Goal: Information Seeking & Learning: Stay updated

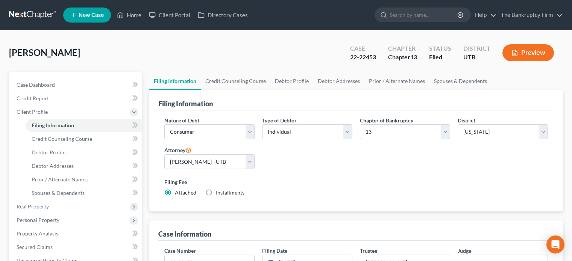
select select "1"
select select "0"
select select "3"
select select "81"
select select "0"
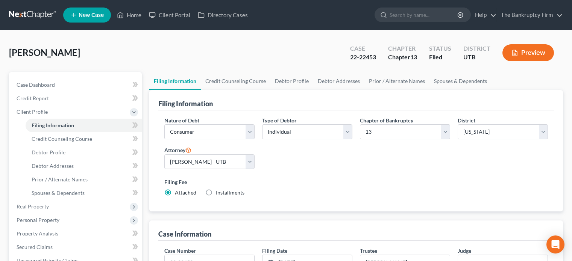
select select "46"
click at [133, 15] on link "Home" at bounding box center [129, 15] width 32 height 14
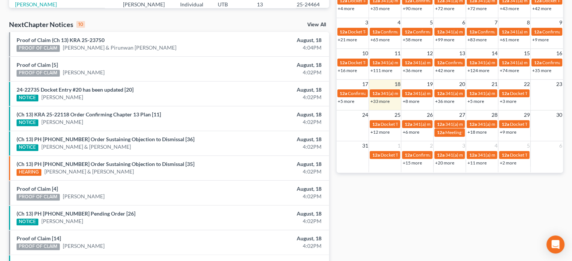
scroll to position [226, 0]
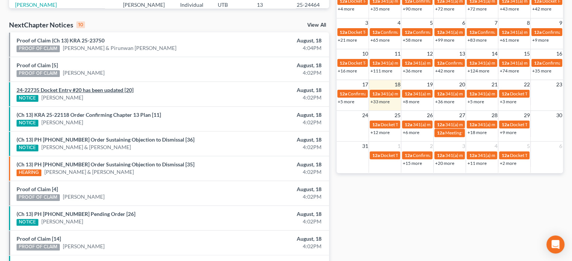
click at [68, 88] on link "24-22735 Docket Entry #20 has been updated [20]" at bounding box center [75, 90] width 117 height 6
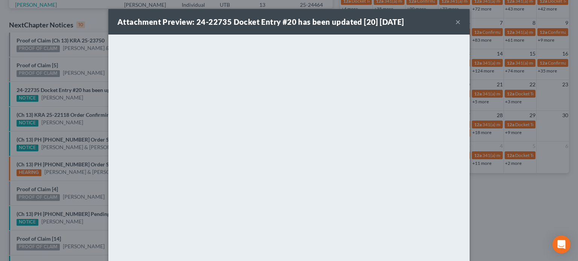
click at [68, 111] on div "Attachment Preview: 24-22735 Docket Entry #20 has been updated [20] 08/18/2025 …" at bounding box center [289, 130] width 578 height 261
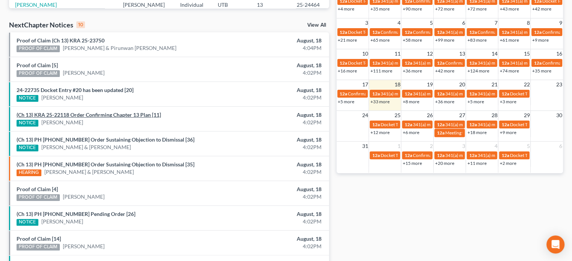
click at [68, 112] on link "(Ch 13) KRA 25-22118 Order Confirming Chapter 13 Plan [11]" at bounding box center [89, 115] width 144 height 6
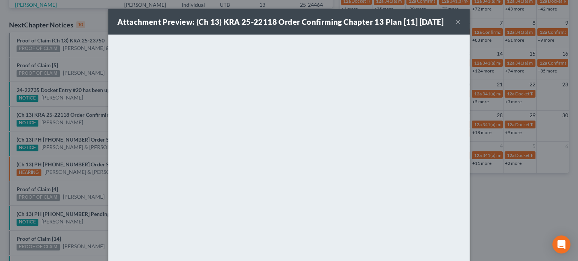
click at [69, 105] on div "Attachment Preview: (Ch 13) KRA 25-22118 Order Confirming Chapter 13 Plan [11] …" at bounding box center [289, 130] width 578 height 261
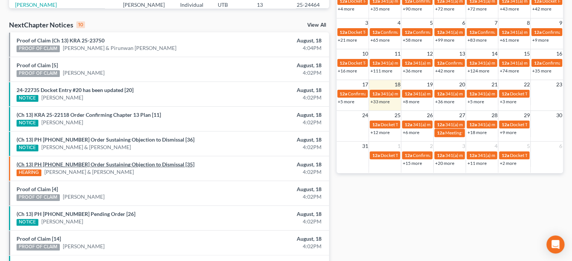
click at [129, 163] on link "(Ch 13) PH 25-22817 Order Sustaining Objection to Dismissal [35]" at bounding box center [106, 164] width 178 height 6
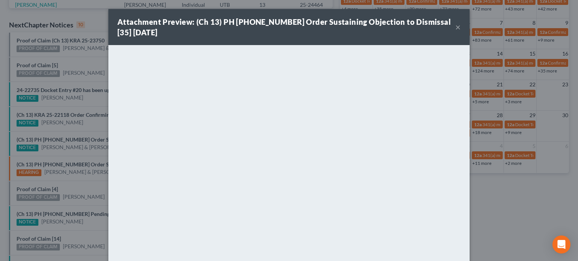
click at [94, 152] on div "Attachment Preview: (Ch 13) PH 25-22817 Order Sustaining Objection to Dismissal…" at bounding box center [289, 130] width 578 height 261
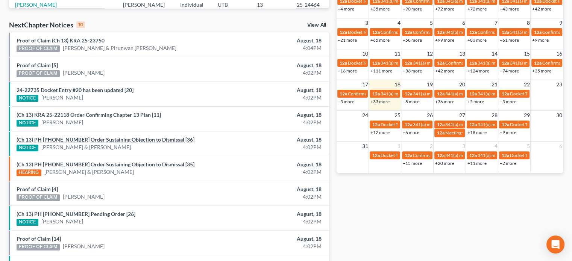
click at [97, 140] on link "(Ch 13) PH 25-22817 Order Sustaining Objection to Dismissal [36]" at bounding box center [106, 140] width 178 height 6
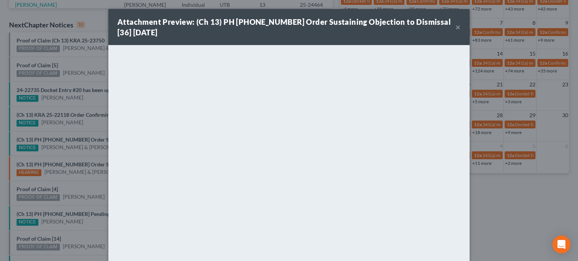
click at [83, 126] on div "Attachment Preview: (Ch 13) PH 25-22817 Order Sustaining Objection to Dismissal…" at bounding box center [289, 130] width 578 height 261
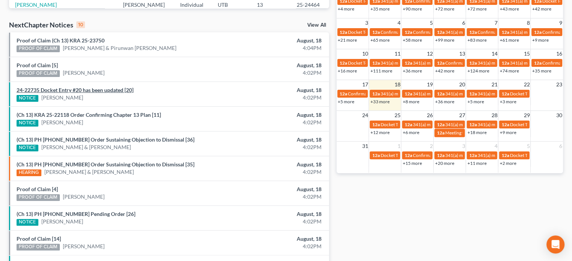
click at [81, 90] on link "24-22735 Docket Entry #20 has been updated [20]" at bounding box center [75, 90] width 117 height 6
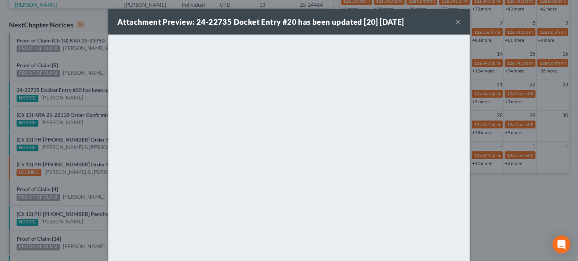
click at [63, 74] on div "Attachment Preview: 24-22735 Docket Entry #20 has been updated [20] 08/18/2025 …" at bounding box center [289, 130] width 578 height 261
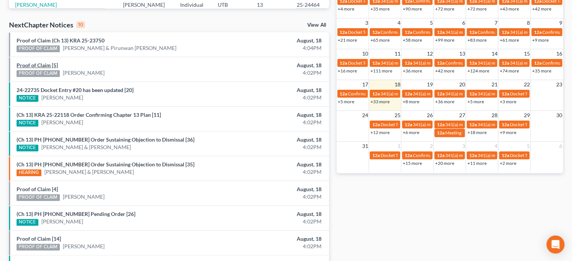
click at [47, 62] on link "Proof of Claim [5]" at bounding box center [37, 65] width 41 height 6
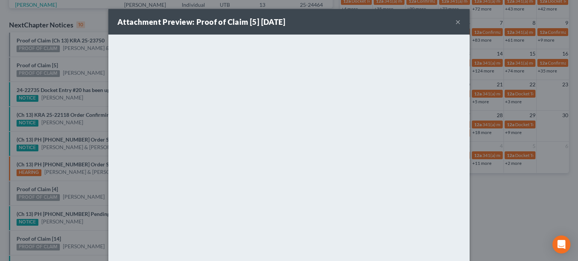
click at [70, 56] on div "Attachment Preview: Proof of Claim [5] 08/18/2025 × <object ng-attr-data='https…" at bounding box center [289, 130] width 578 height 261
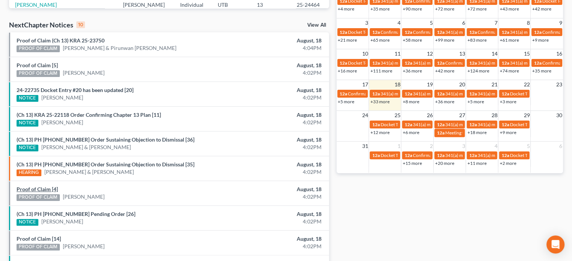
click at [41, 187] on link "Proof of Claim [4]" at bounding box center [37, 189] width 41 height 6
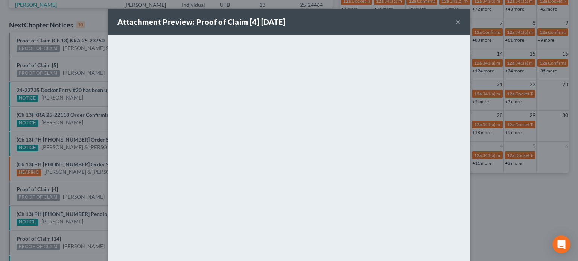
click at [64, 185] on div "Attachment Preview: Proof of Claim [4] 08/18/2025 × <object ng-attr-data='https…" at bounding box center [289, 130] width 578 height 261
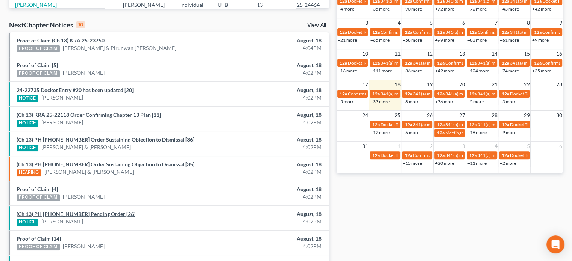
click at [67, 213] on link "(Ch 13) PH 25-20977 Pending Order [26]" at bounding box center [76, 214] width 119 height 6
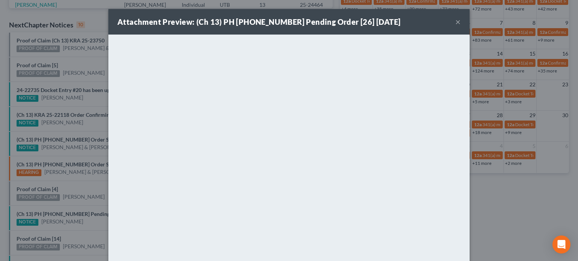
click at [87, 190] on div "Attachment Preview: (Ch 13) PH 25-20977 Pending Order [26] 08/18/2025 × <object…" at bounding box center [289, 130] width 578 height 261
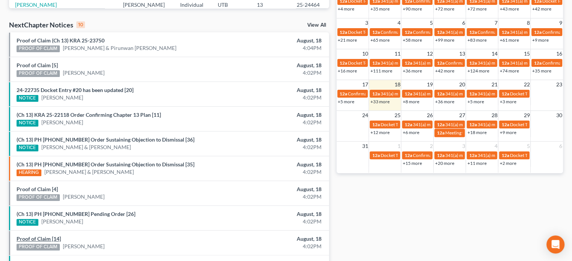
click at [36, 237] on link "Proof of Claim [14]" at bounding box center [39, 239] width 44 height 6
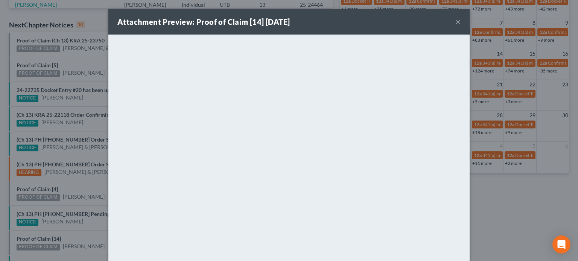
click at [72, 231] on div "Attachment Preview: Proof of Claim [14] 08/18/2025 × <object ng-attr-data='http…" at bounding box center [289, 130] width 578 height 261
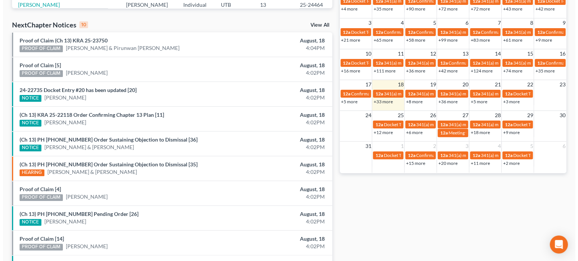
scroll to position [277, 0]
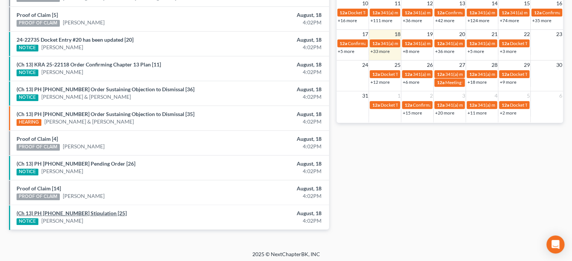
click at [75, 210] on link "(Ch 13) PH 25-20977 Stipulation [25]" at bounding box center [72, 213] width 110 height 6
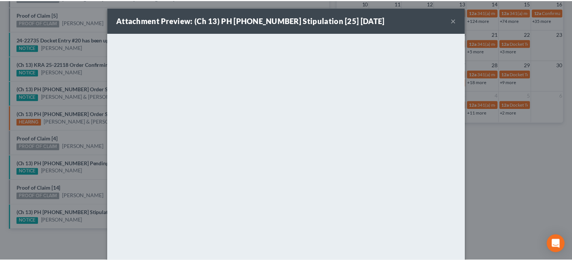
scroll to position [2, 0]
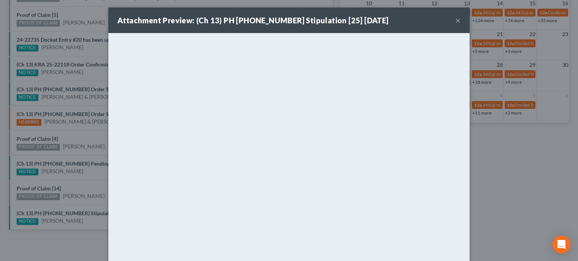
click at [86, 170] on div "Attachment Preview: (Ch 13) PH 25-20977 Stipulation [25] 08/18/2025 × <object n…" at bounding box center [289, 130] width 578 height 261
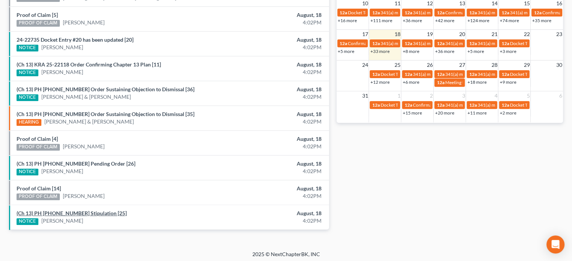
click at [71, 211] on link "(Ch 13) PH 25-20977 Stipulation [25]" at bounding box center [72, 213] width 110 height 6
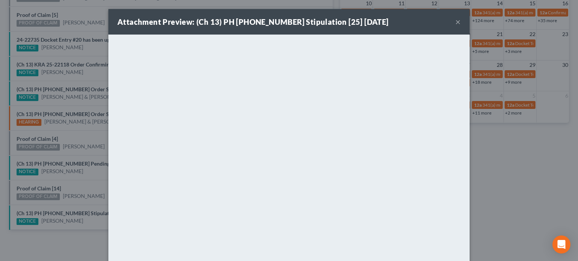
click at [47, 188] on div "Attachment Preview: (Ch 13) PH 25-20977 Stipulation [25] 08/18/2025 × <object n…" at bounding box center [289, 130] width 578 height 261
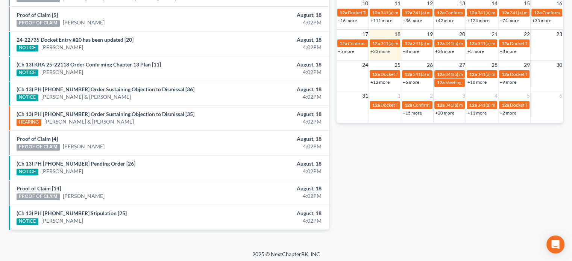
click at [47, 188] on link "Proof of Claim [14]" at bounding box center [39, 188] width 44 height 6
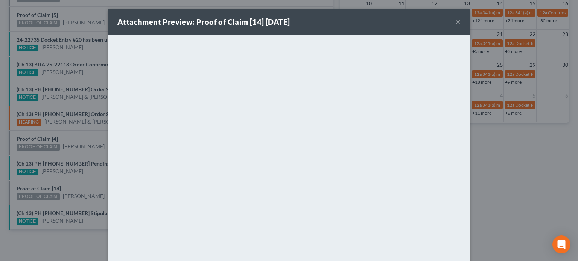
click at [76, 183] on div "Attachment Preview: Proof of Claim [14] 08/18/2025 × <object ng-attr-data='http…" at bounding box center [289, 130] width 578 height 261
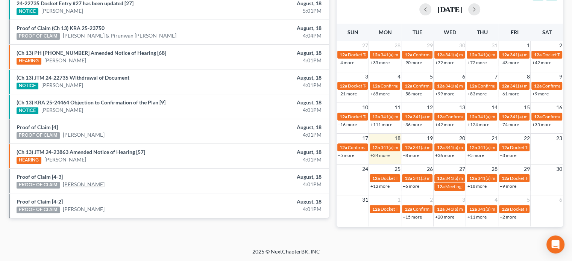
scroll to position [277, 0]
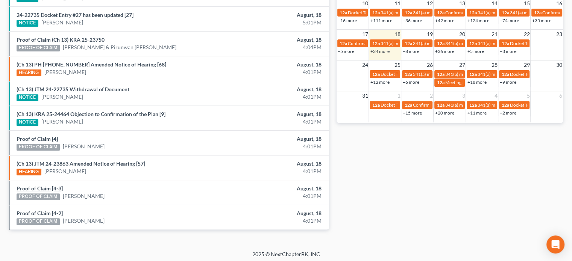
click at [38, 185] on link "Proof of Claim [4-3]" at bounding box center [40, 188] width 46 height 6
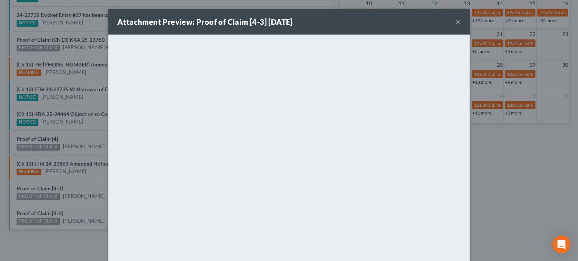
click at [32, 209] on div "Attachment Preview: Proof of Claim [4-3] 08/18/2025 × <object ng-attr-data='htt…" at bounding box center [289, 130] width 578 height 261
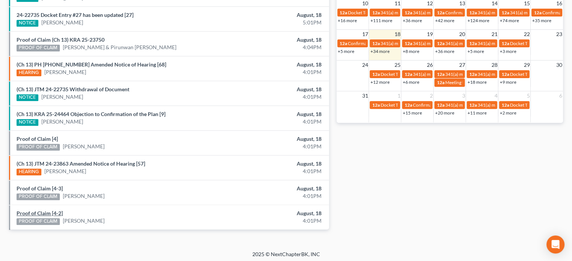
click at [32, 210] on link "Proof of Claim [4-2]" at bounding box center [40, 213] width 46 height 6
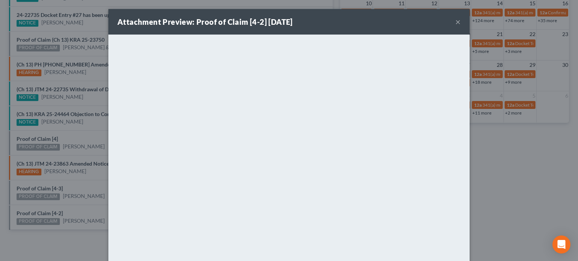
click at [52, 134] on div "Attachment Preview: Proof of Claim [4-2] 08/18/2025 × <object ng-attr-data='htt…" at bounding box center [289, 130] width 578 height 261
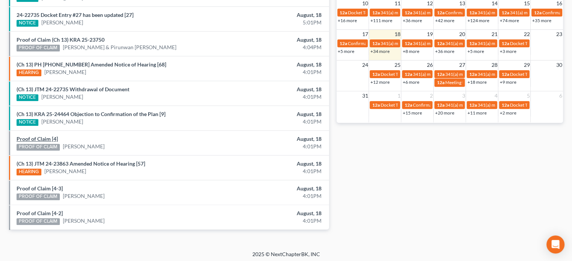
click at [49, 136] on link "Proof of Claim [4]" at bounding box center [37, 139] width 41 height 6
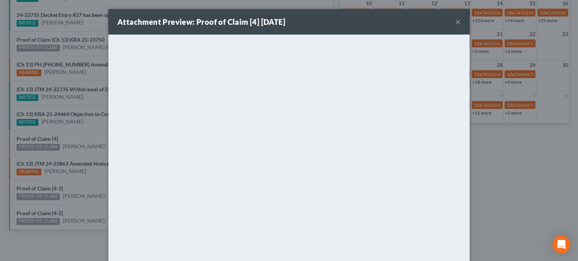
click at [76, 88] on div "Attachment Preview: Proof of Claim [4] 08/18/2025 × <object ng-attr-data='https…" at bounding box center [289, 130] width 578 height 261
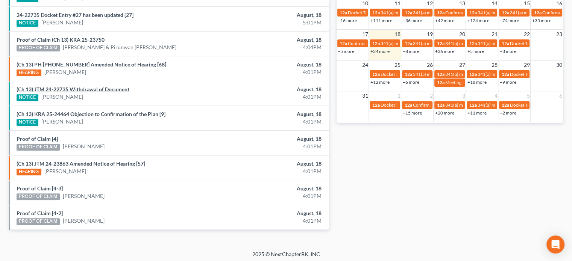
click at [76, 88] on link "(Ch 13) JTM 24-22735 Withdrawal of Document" at bounding box center [73, 89] width 113 height 6
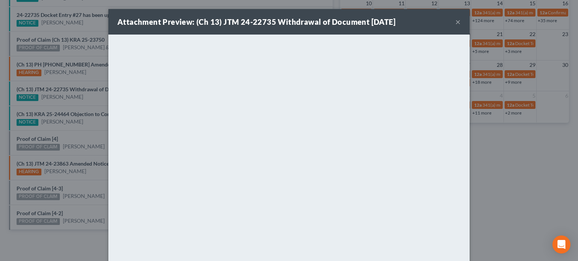
click at [80, 100] on div "Attachment Preview: (Ch 13) JTM 24-22735 Withdrawal of Document 08/18/2025 × <o…" at bounding box center [289, 130] width 578 height 261
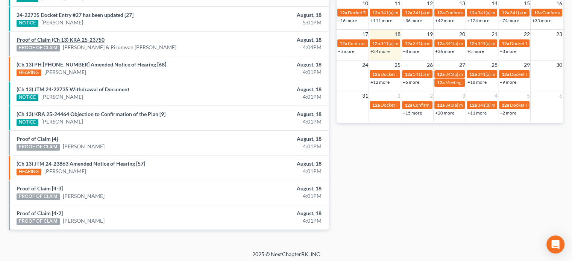
click at [81, 39] on link "Proof of Claim (Ch 13) KRA 25-23750" at bounding box center [61, 39] width 88 height 6
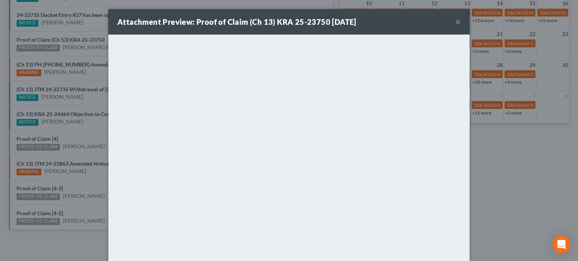
click at [80, 28] on div "Attachment Preview: Proof of Claim (Ch 13) KRA 25-23750 08/18/2025 × <object ng…" at bounding box center [289, 130] width 578 height 261
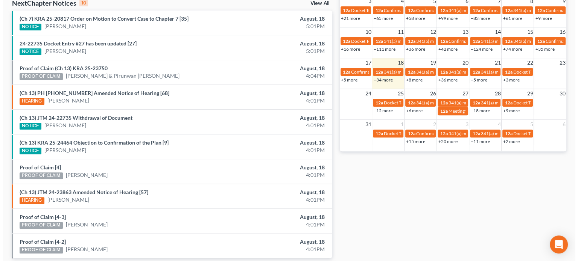
scroll to position [243, 0]
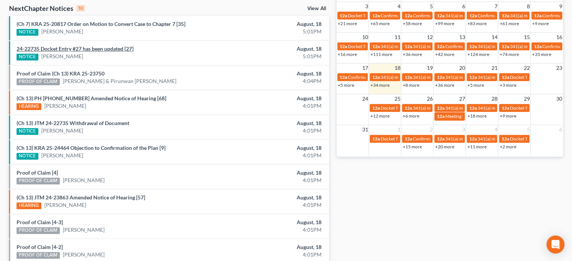
click at [84, 47] on link "24-22735 Docket Entry #27 has been updated [27]" at bounding box center [75, 49] width 117 height 6
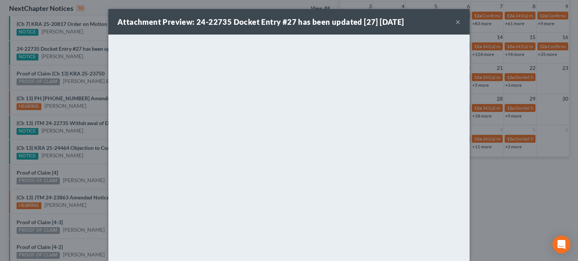
click at [85, 35] on div "Attachment Preview: 24-22735 Docket Entry #27 has been updated [27] 08/18/2025 …" at bounding box center [289, 130] width 578 height 261
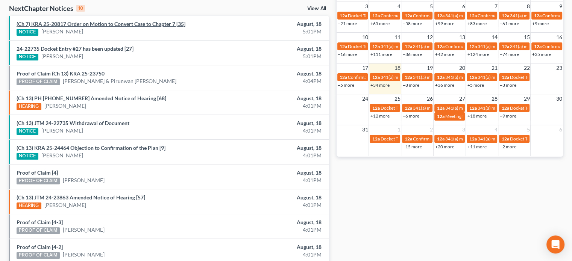
click at [87, 21] on link "(Ch 7) KRA 25-20817 Order on Motion to Convert Case to Chapter 7 [35]" at bounding box center [101, 24] width 169 height 6
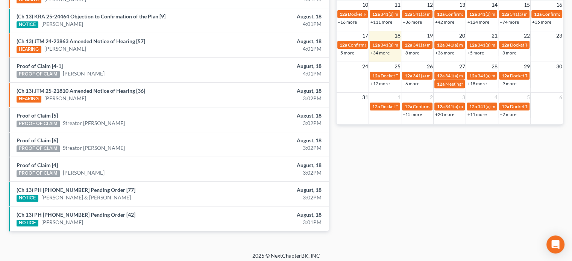
scroll to position [275, 0]
click at [40, 162] on link "Proof of Claim [4]" at bounding box center [37, 165] width 41 height 6
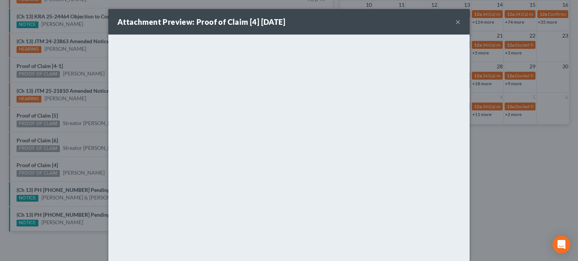
click at [86, 155] on div "Attachment Preview: Proof of Claim [4] 08/18/2025 × <object ng-attr-data='https…" at bounding box center [289, 130] width 578 height 261
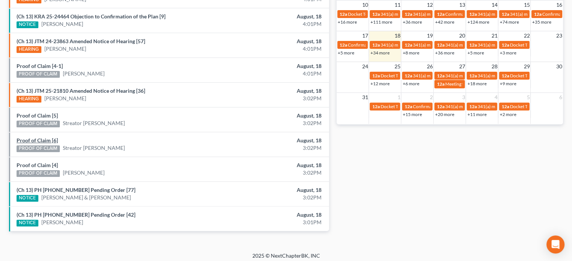
click at [33, 137] on link "Proof of Claim [6]" at bounding box center [37, 140] width 41 height 6
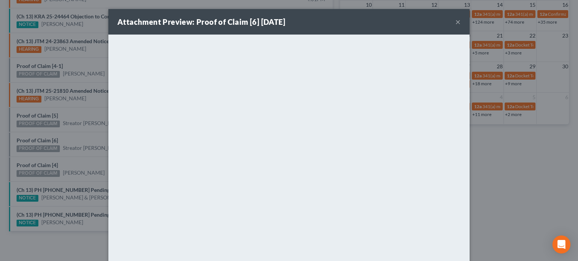
click at [34, 132] on div "Attachment Preview: Proof of Claim [6] 08/18/2025 × <object ng-attr-data='https…" at bounding box center [289, 130] width 578 height 261
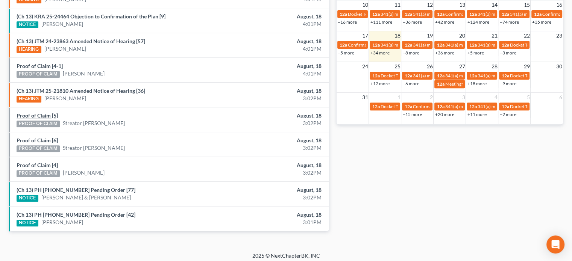
click at [36, 113] on link "Proof of Claim [5]" at bounding box center [37, 115] width 41 height 6
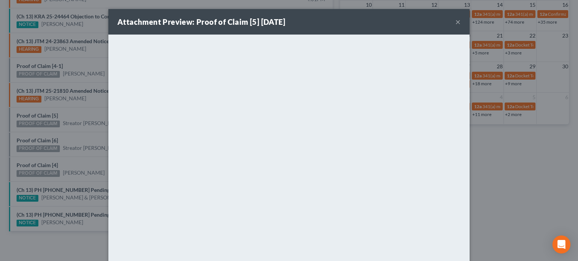
click at [88, 139] on div "Attachment Preview: Proof of Claim [5] 08/18/2025 × <object ng-attr-data='https…" at bounding box center [289, 130] width 578 height 261
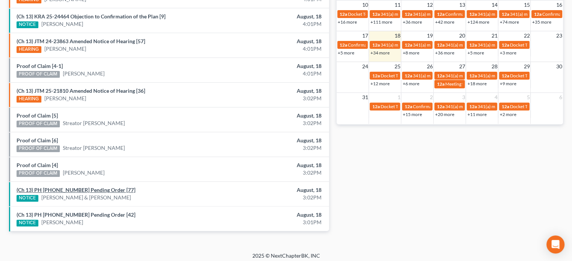
click at [80, 187] on link "(Ch 13) PH 25-20943 Pending Order [77]" at bounding box center [76, 190] width 119 height 6
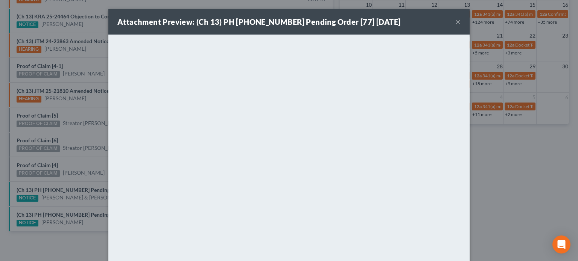
click at [84, 198] on div "Attachment Preview: (Ch 13) PH 25-20943 Pending Order [77] 08/18/2025 × <object…" at bounding box center [289, 130] width 578 height 261
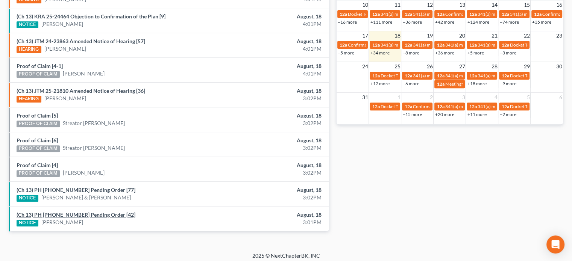
click at [79, 212] on link "(Ch 13) PH 22-21535 Pending Order [42]" at bounding box center [76, 215] width 119 height 6
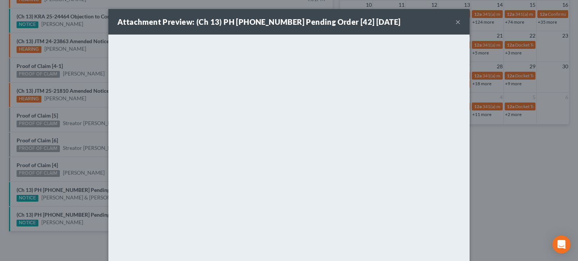
click at [91, 163] on div "Attachment Preview: (Ch 13) PH 22-21535 Pending Order [42] 08/18/2025 × <object…" at bounding box center [289, 130] width 578 height 261
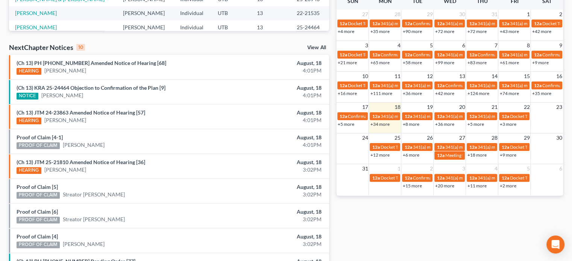
scroll to position [202, 0]
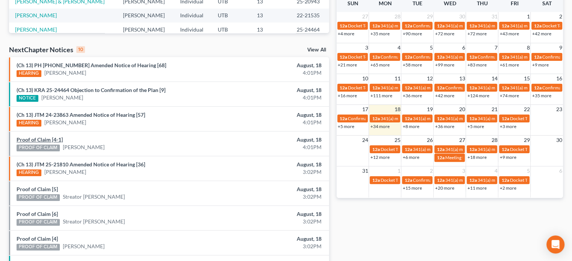
click at [47, 139] on link "Proof of Claim [4-1]" at bounding box center [40, 140] width 46 height 6
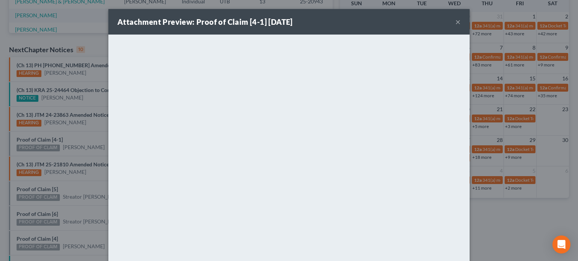
click at [70, 143] on div "Attachment Preview: Proof of Claim [4-1] 08/18/2025 × <object ng-attr-data='htt…" at bounding box center [289, 130] width 578 height 261
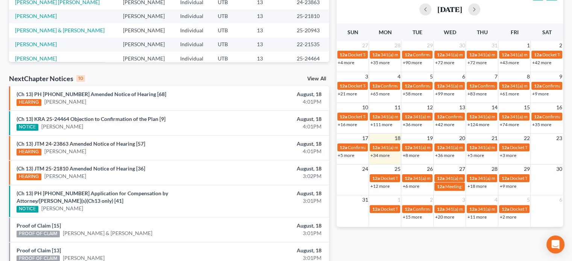
scroll to position [284, 0]
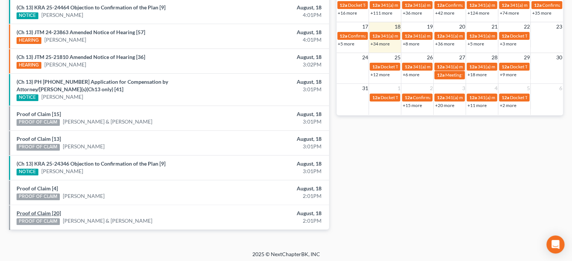
click at [47, 210] on link "Proof of Claim [20]" at bounding box center [39, 213] width 44 height 6
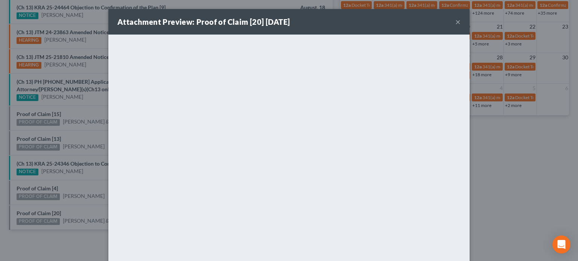
click at [42, 186] on div "Attachment Preview: Proof of Claim [20] 08/18/2025 × <object ng-attr-data='http…" at bounding box center [289, 130] width 578 height 261
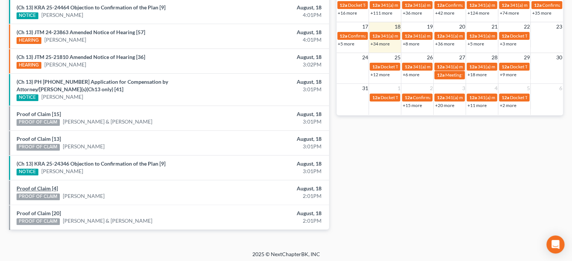
click at [42, 186] on link "Proof of Claim [4]" at bounding box center [37, 188] width 41 height 6
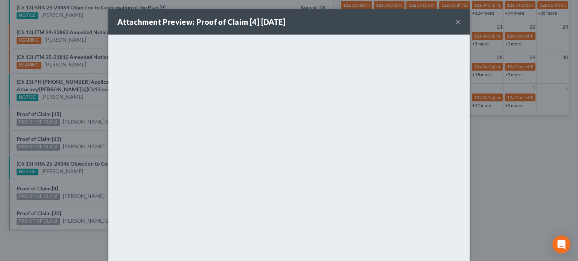
click at [44, 137] on div "Attachment Preview: Proof of Claim [4] 08/18/2025 × <object ng-attr-data='https…" at bounding box center [289, 130] width 578 height 261
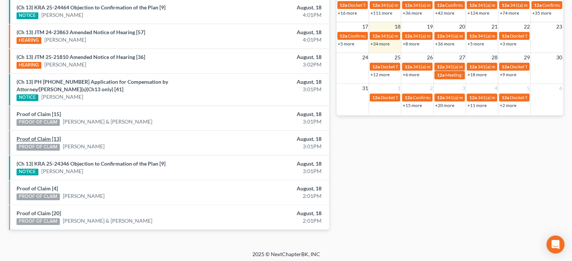
click at [44, 137] on link "Proof of Claim [13]" at bounding box center [39, 139] width 44 height 6
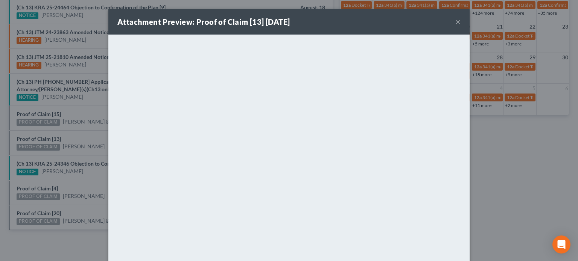
click at [43, 131] on div "Attachment Preview: Proof of Claim [13] 08/18/2025 × <object ng-attr-data='http…" at bounding box center [289, 130] width 578 height 261
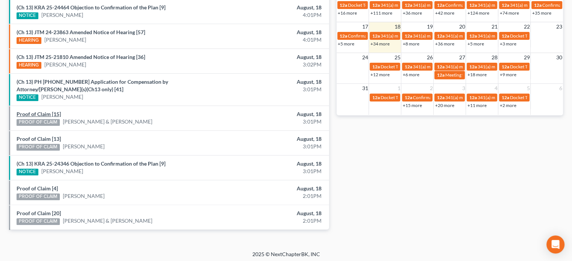
click at [39, 111] on link "Proof of Claim [15]" at bounding box center [39, 114] width 44 height 6
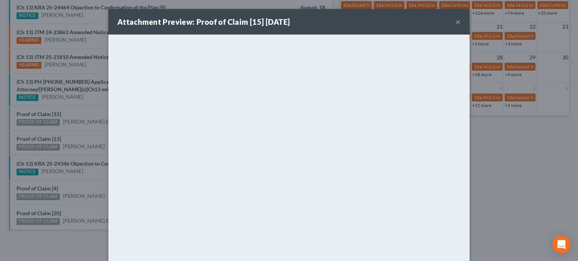
click at [51, 100] on div "Attachment Preview: Proof of Claim [15] 08/18/2025 × <object ng-attr-data='http…" at bounding box center [289, 130] width 578 height 261
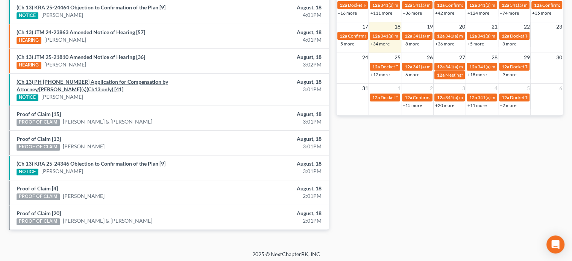
click at [71, 79] on link "(Ch 13) PH 22-21535 Application for Compensation by Attorney/Debtor(s)(Ch13 onl…" at bounding box center [93, 86] width 152 height 14
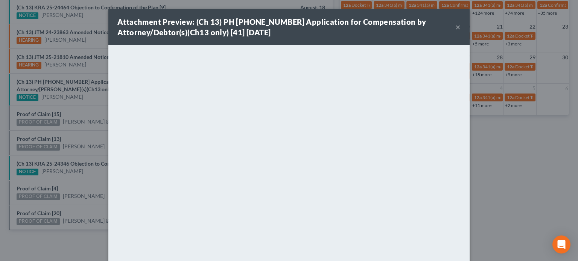
click at [79, 92] on div "Attachment Preview: (Ch 13) PH 22-21535 Application for Compensation by Attorne…" at bounding box center [289, 130] width 578 height 261
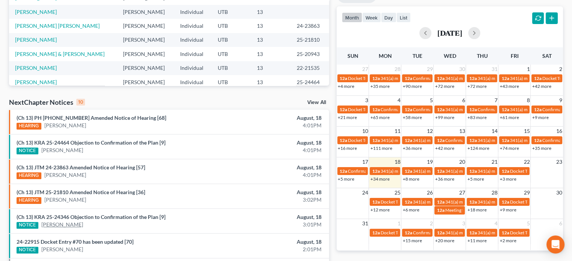
scroll to position [265, 0]
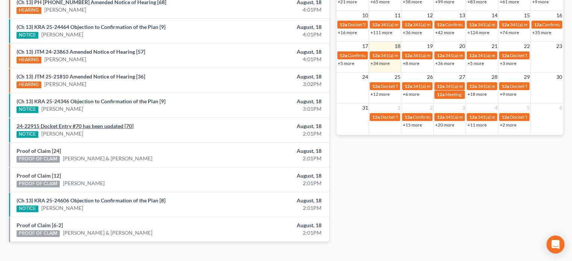
click at [87, 125] on link "24-22915 Docket Entry #70 has been updated [70]" at bounding box center [75, 126] width 117 height 6
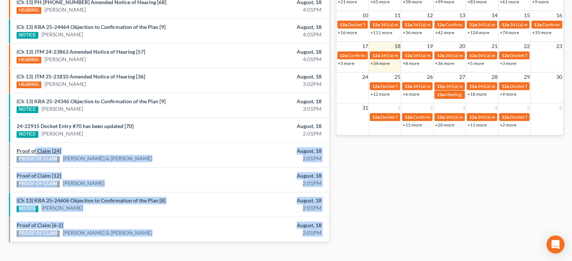
drag, startPoint x: 66, startPoint y: 139, endPoint x: 35, endPoint y: 150, distance: 32.2
click at [35, 150] on link "Proof of Claim [24]" at bounding box center [39, 151] width 44 height 6
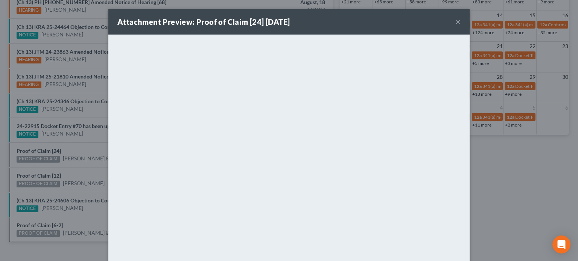
click at [35, 167] on div "Attachment Preview: Proof of Claim [24] [DATE] × <object ng-attr-data='[URL][DO…" at bounding box center [289, 130] width 578 height 261
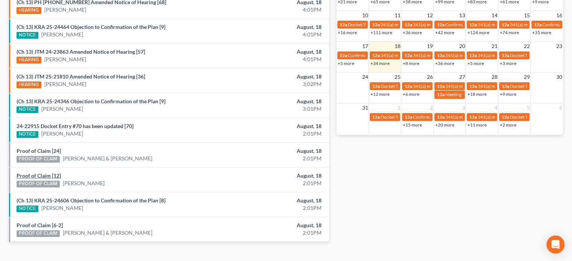
click at [35, 175] on link "Proof of Claim [12]" at bounding box center [39, 176] width 44 height 6
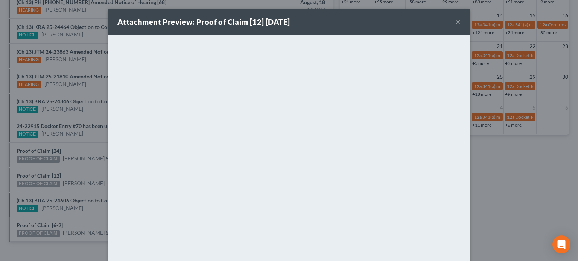
click at [62, 167] on div "Attachment Preview: Proof of Claim [12] [DATE] × <object ng-attr-data='[URL][DO…" at bounding box center [289, 130] width 578 height 261
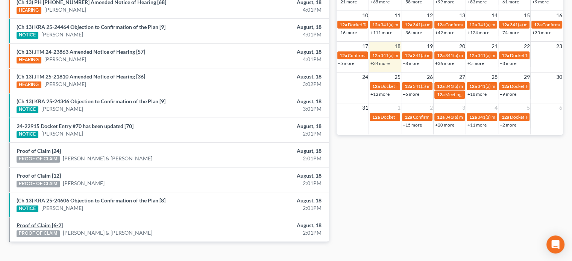
click at [38, 222] on link "Proof of Claim [6-2]" at bounding box center [40, 225] width 46 height 6
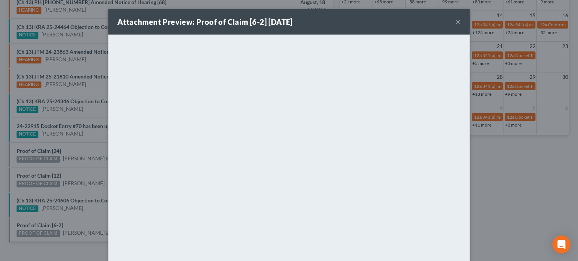
click at [66, 152] on div "Attachment Preview: Proof of Claim [6-2] [DATE] × <object ng-attr-data='[URL][D…" at bounding box center [289, 130] width 578 height 261
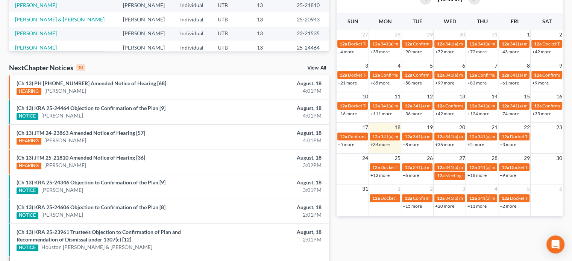
scroll to position [299, 0]
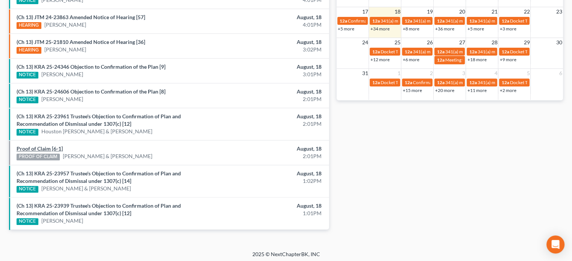
click at [43, 146] on link "Proof of Claim [6-1]" at bounding box center [40, 149] width 46 height 6
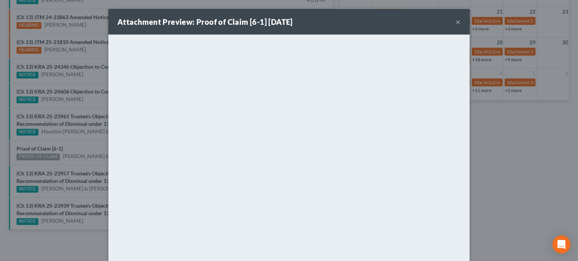
click at [86, 145] on div "Attachment Preview: Proof of Claim [6-1] [DATE] × <object ng-attr-data='[URL][D…" at bounding box center [289, 130] width 578 height 261
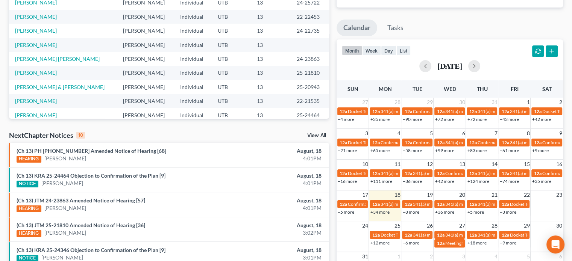
scroll to position [114, 0]
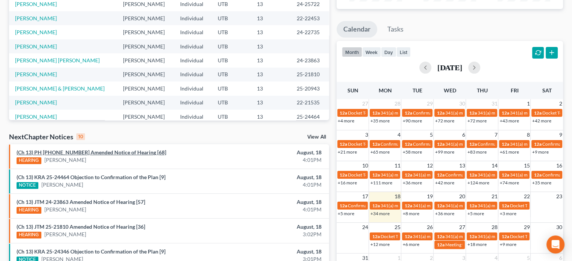
click at [106, 151] on link "(Ch 13) PH [PHONE_NUMBER] Amended Notice of Hearing [68]" at bounding box center [92, 152] width 150 height 6
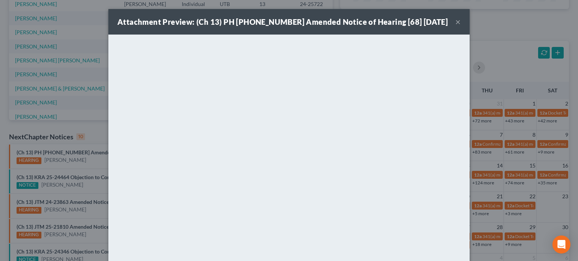
click at [457, 21] on button "×" at bounding box center [457, 21] width 5 height 9
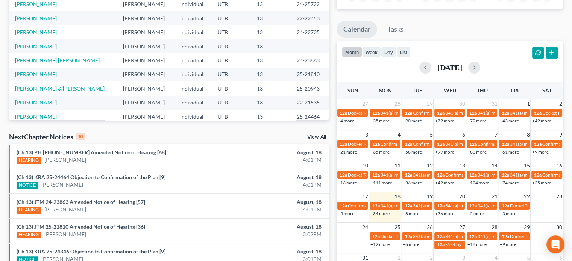
click at [136, 175] on link "(Ch 13) KRA 25-24464 Objection to Confirmation of the Plan [9]" at bounding box center [91, 177] width 149 height 6
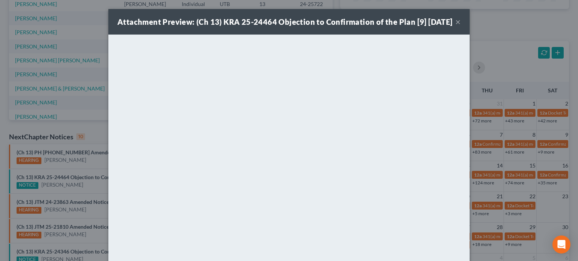
click at [407, 35] on div "Attachment Preview: (Ch 13) KRA 25-24464 Objection to Confirmation of the Plan …" at bounding box center [288, 22] width 361 height 26
click at [93, 186] on div "Attachment Preview: (Ch 13) KRA 25-24464 Objection to Confirmation of the Plan …" at bounding box center [289, 130] width 578 height 261
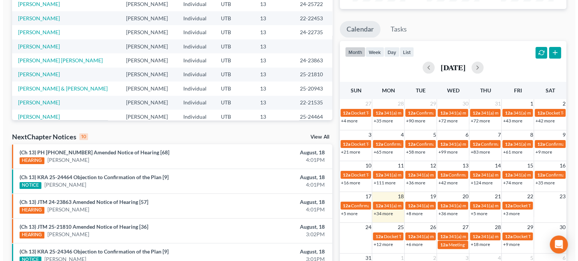
scroll to position [143, 0]
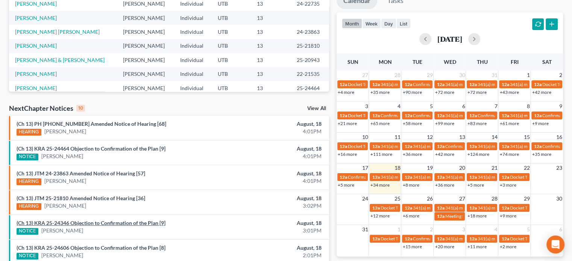
click at [90, 222] on link "(Ch 13) KRA 25-24346 Objection to Confirmation of the Plan [9]" at bounding box center [91, 223] width 149 height 6
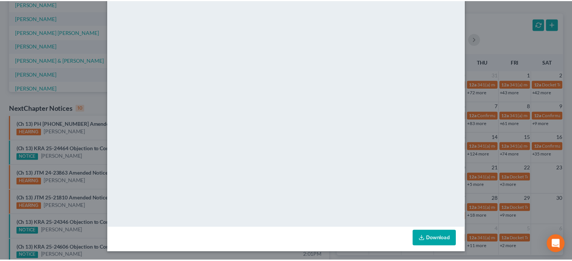
scroll to position [55, 0]
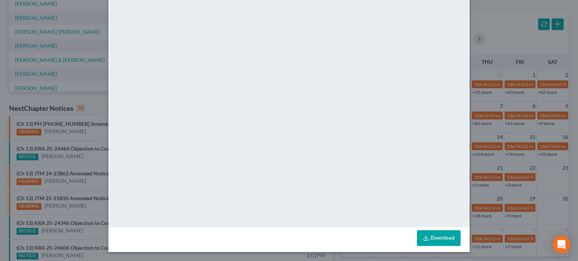
click at [87, 235] on div "Attachment Preview: (Ch 13) KRA 25-24346 Objection to Confirmation of the Plan …" at bounding box center [289, 130] width 578 height 261
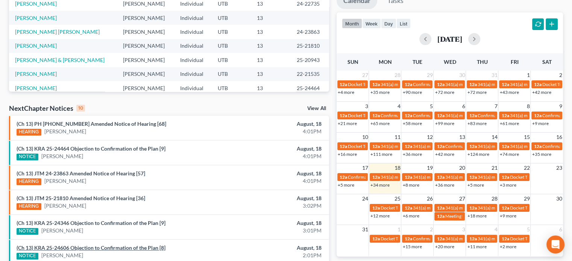
click at [86, 245] on link "(Ch 13) KRA 25-24606 Objection to Confirmation of the Plan [8]" at bounding box center [91, 248] width 149 height 6
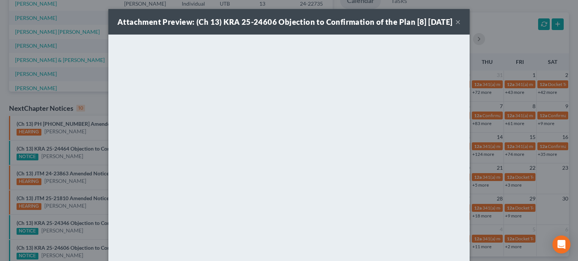
click at [82, 214] on div "Attachment Preview: (Ch 13) KRA 25-24606 Objection to Confirmation of the Plan …" at bounding box center [289, 130] width 578 height 261
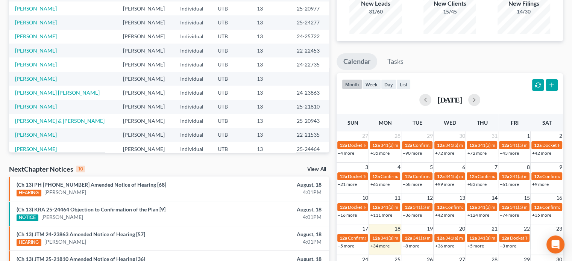
scroll to position [81, 0]
